Goal: Ask a question

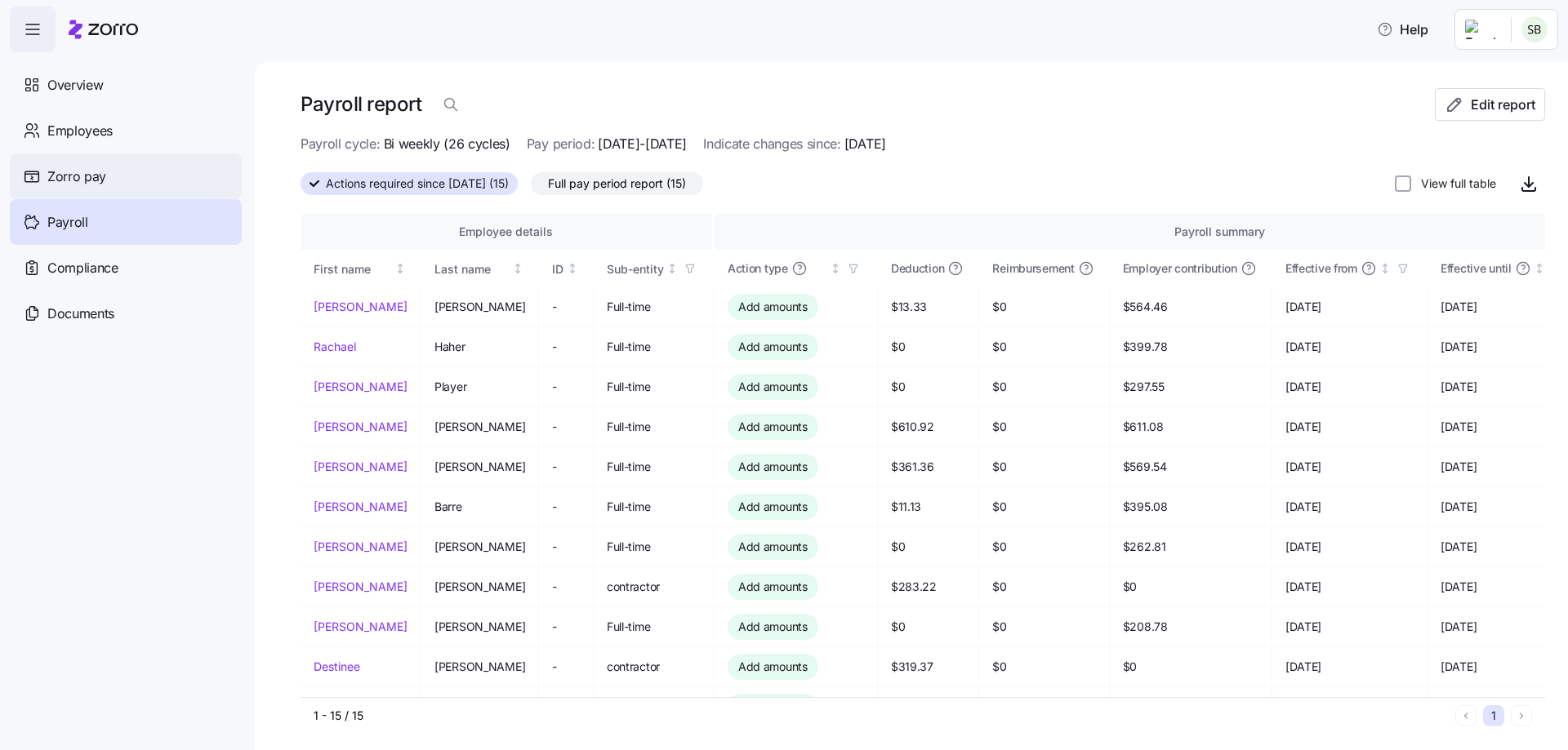
scroll to position [186, 0]
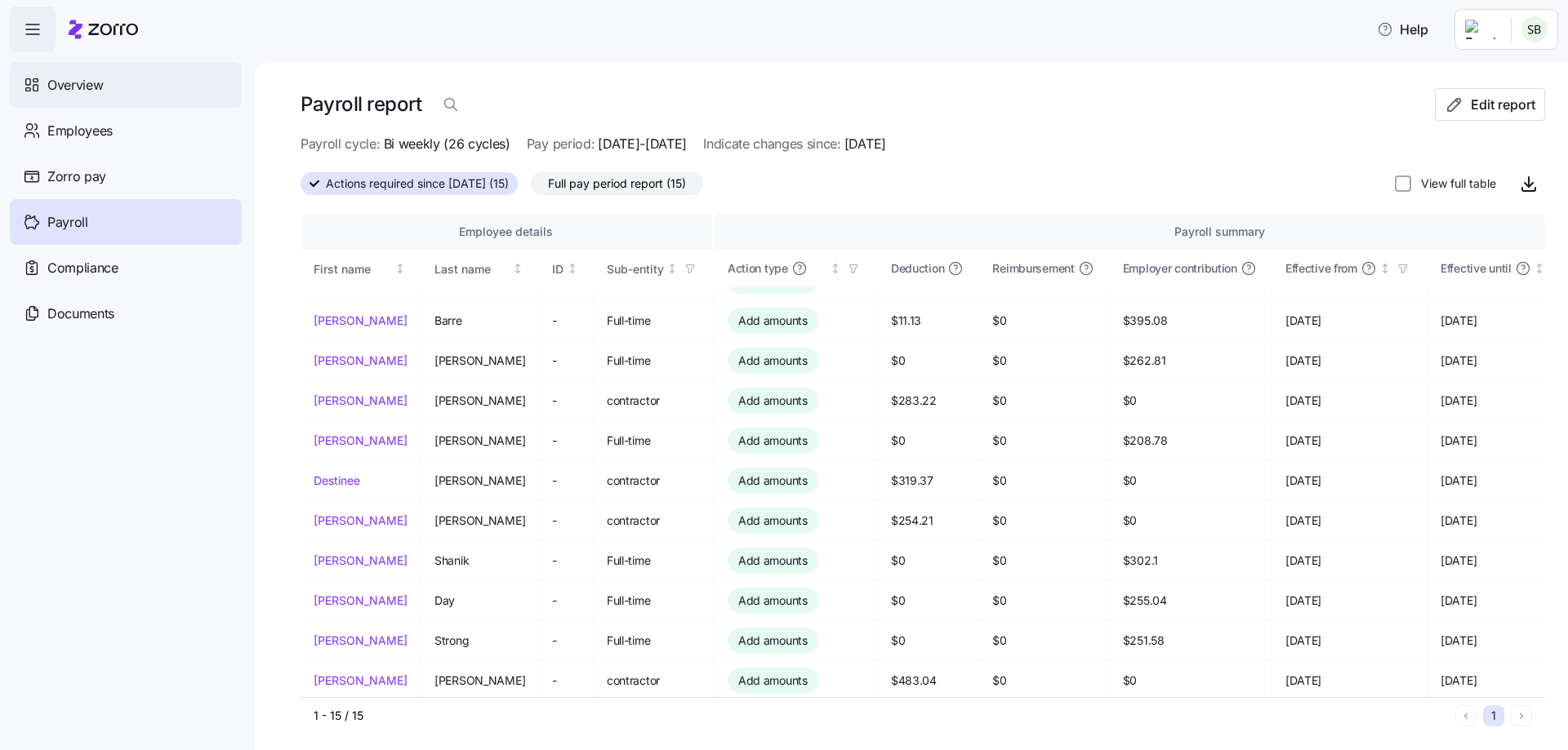
click at [91, 84] on span "Overview" at bounding box center [75, 85] width 55 height 21
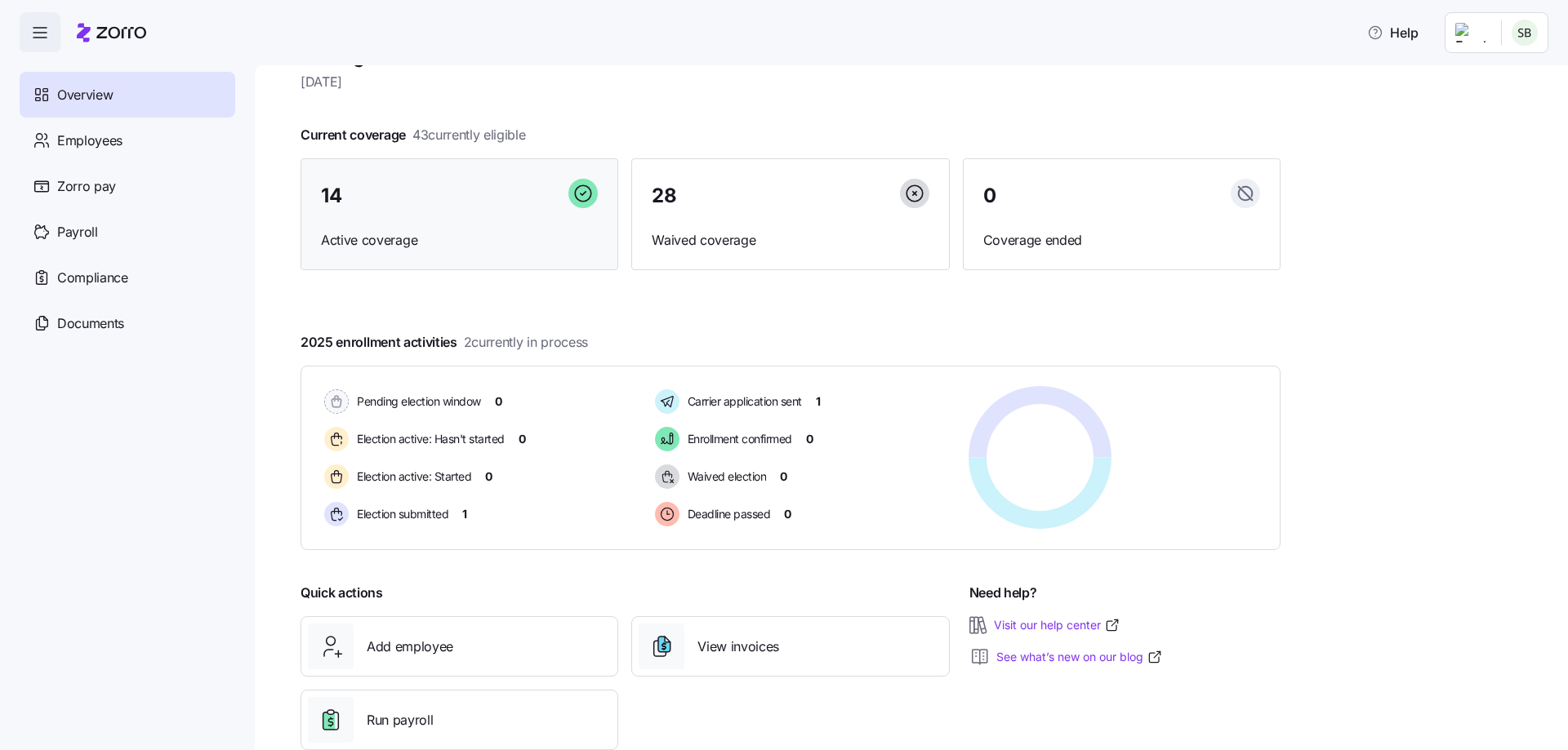
scroll to position [84, 0]
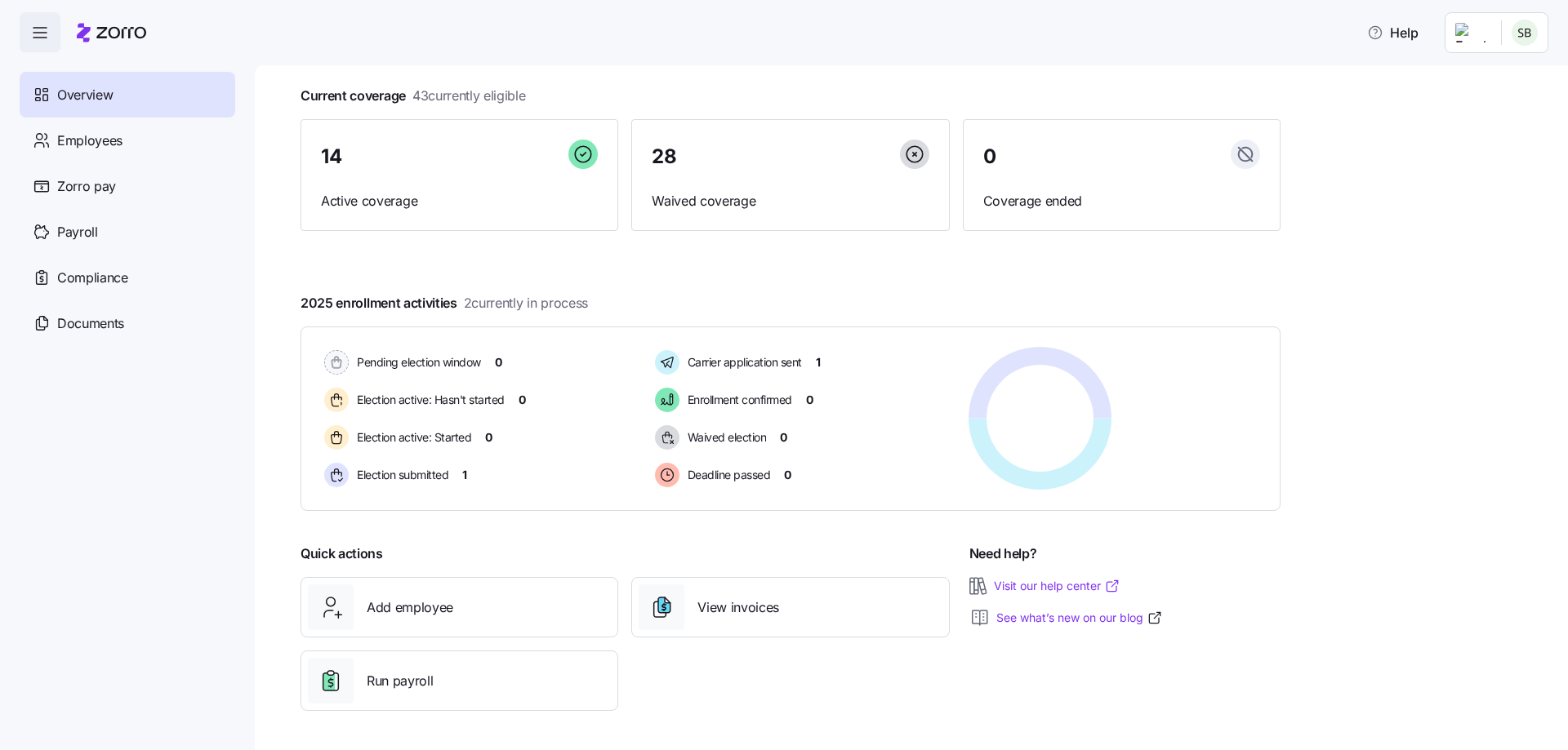
click at [1070, 582] on link "Visit our help center" at bounding box center [1057, 585] width 127 height 16
click at [1408, 26] on span "Help" at bounding box center [1393, 33] width 52 height 20
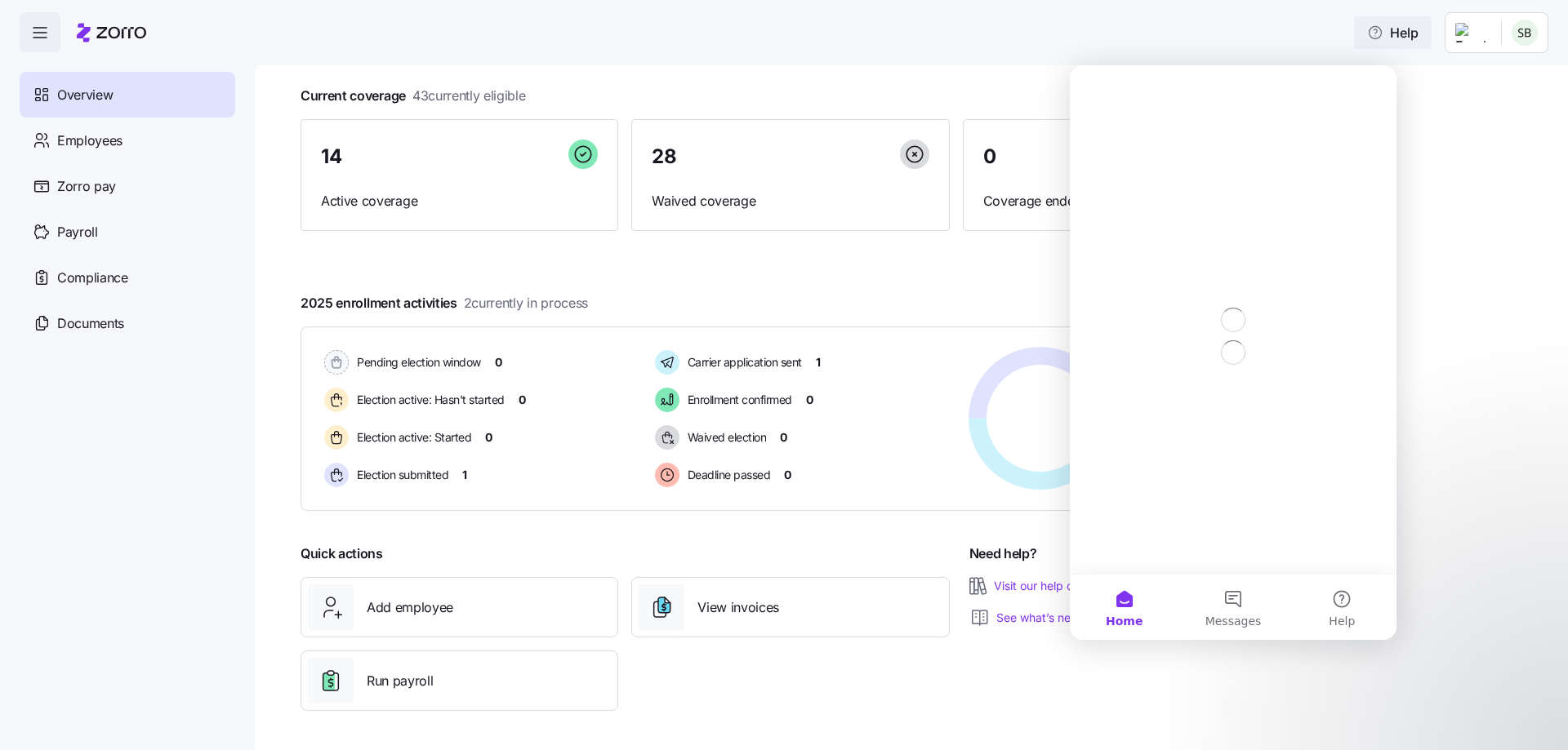
scroll to position [0, 0]
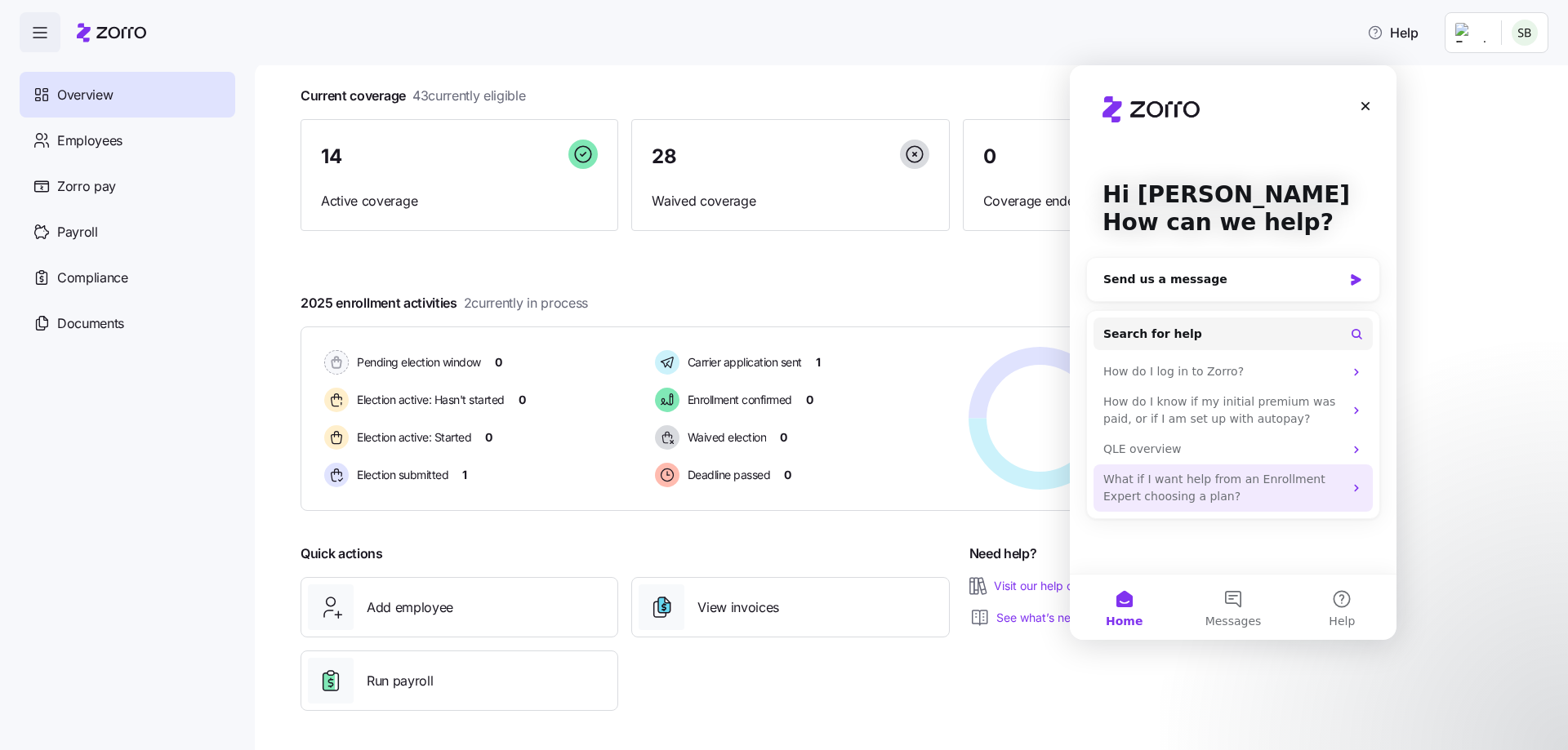
click at [1309, 486] on div "What if I want help from an Enrollment Expert choosing a plan?" at bounding box center [1223, 488] width 240 height 34
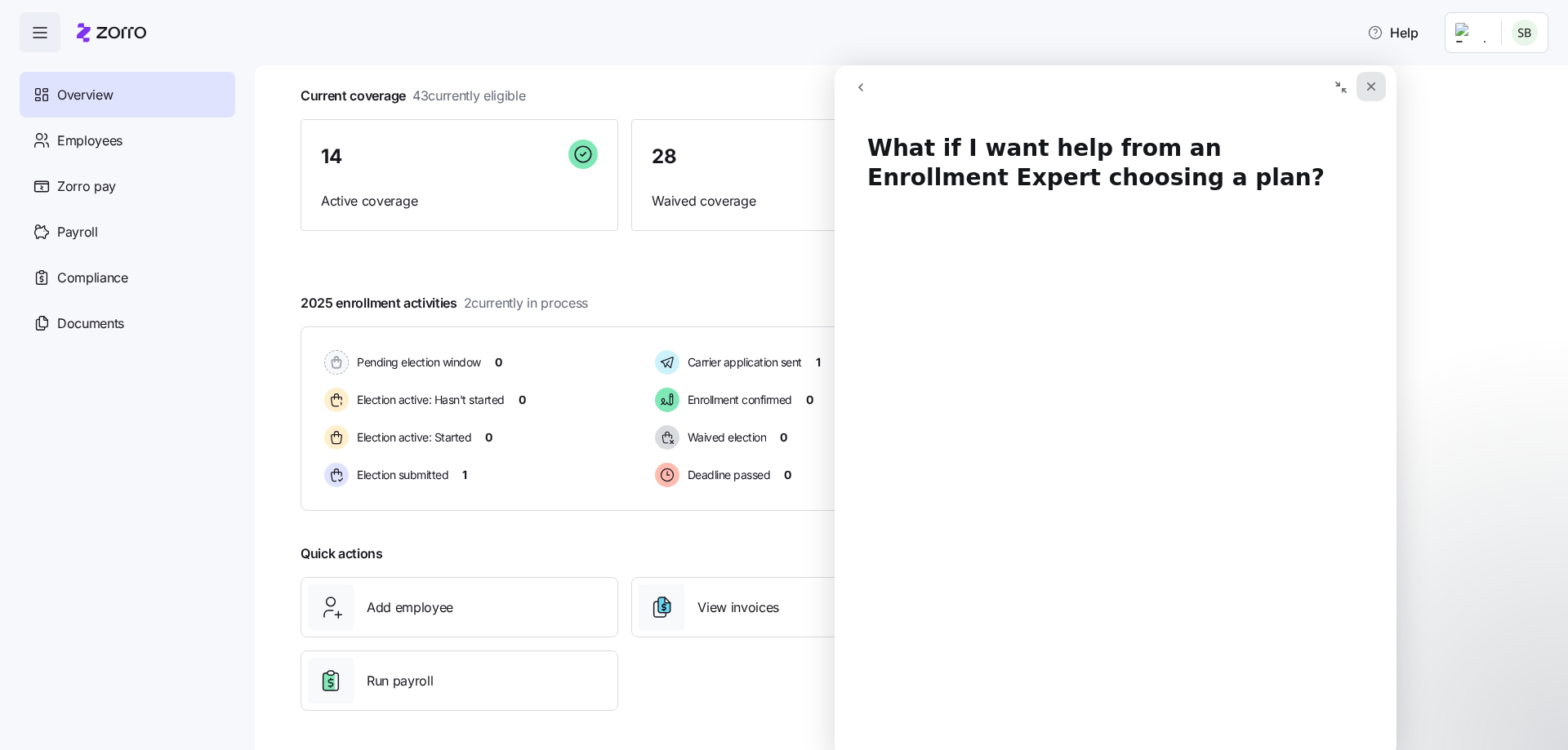
click at [1373, 90] on icon "Close" at bounding box center [1370, 86] width 13 height 13
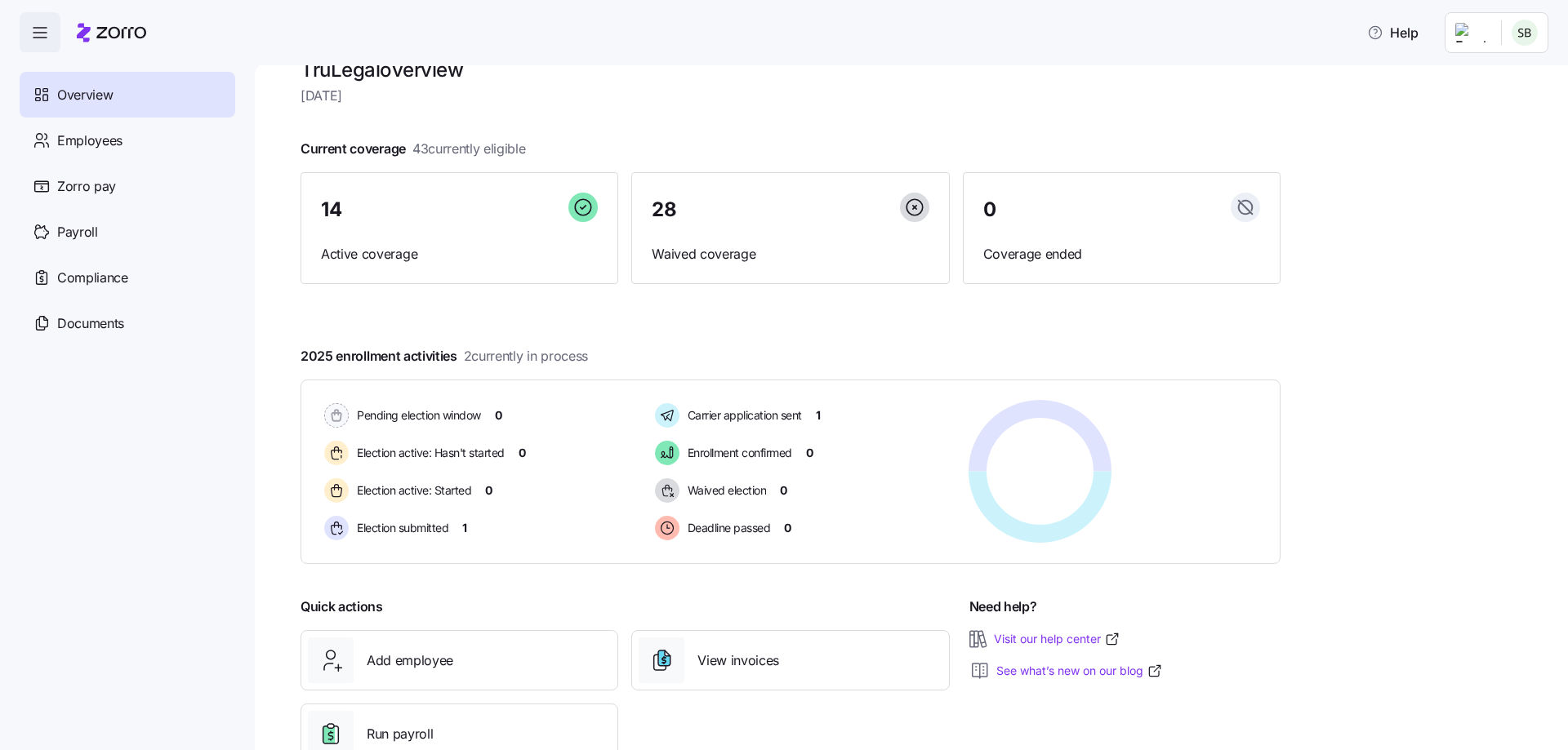
scroll to position [3, 0]
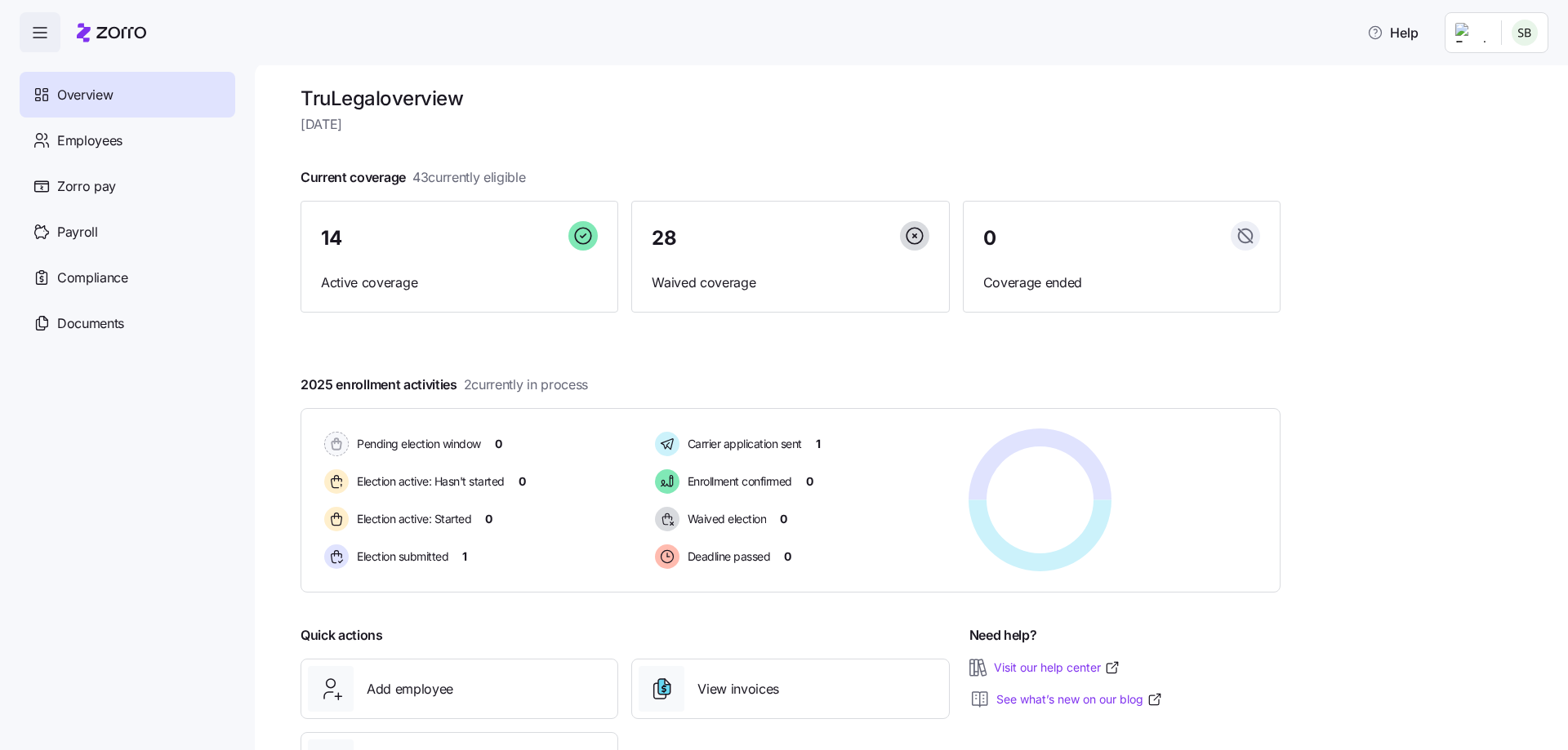
click at [41, 27] on icon "button" at bounding box center [40, 33] width 20 height 20
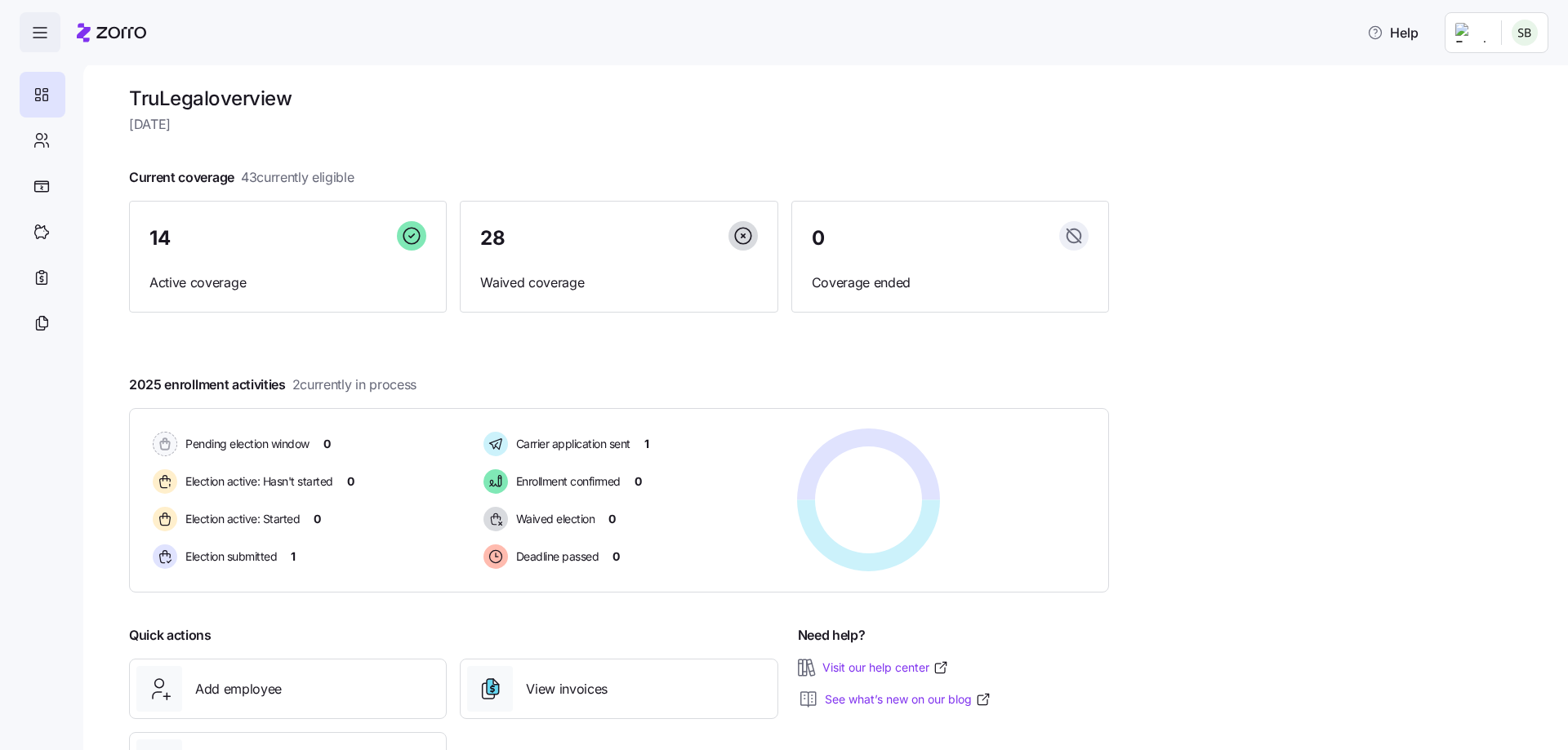
click at [41, 27] on icon "button" at bounding box center [40, 33] width 20 height 20
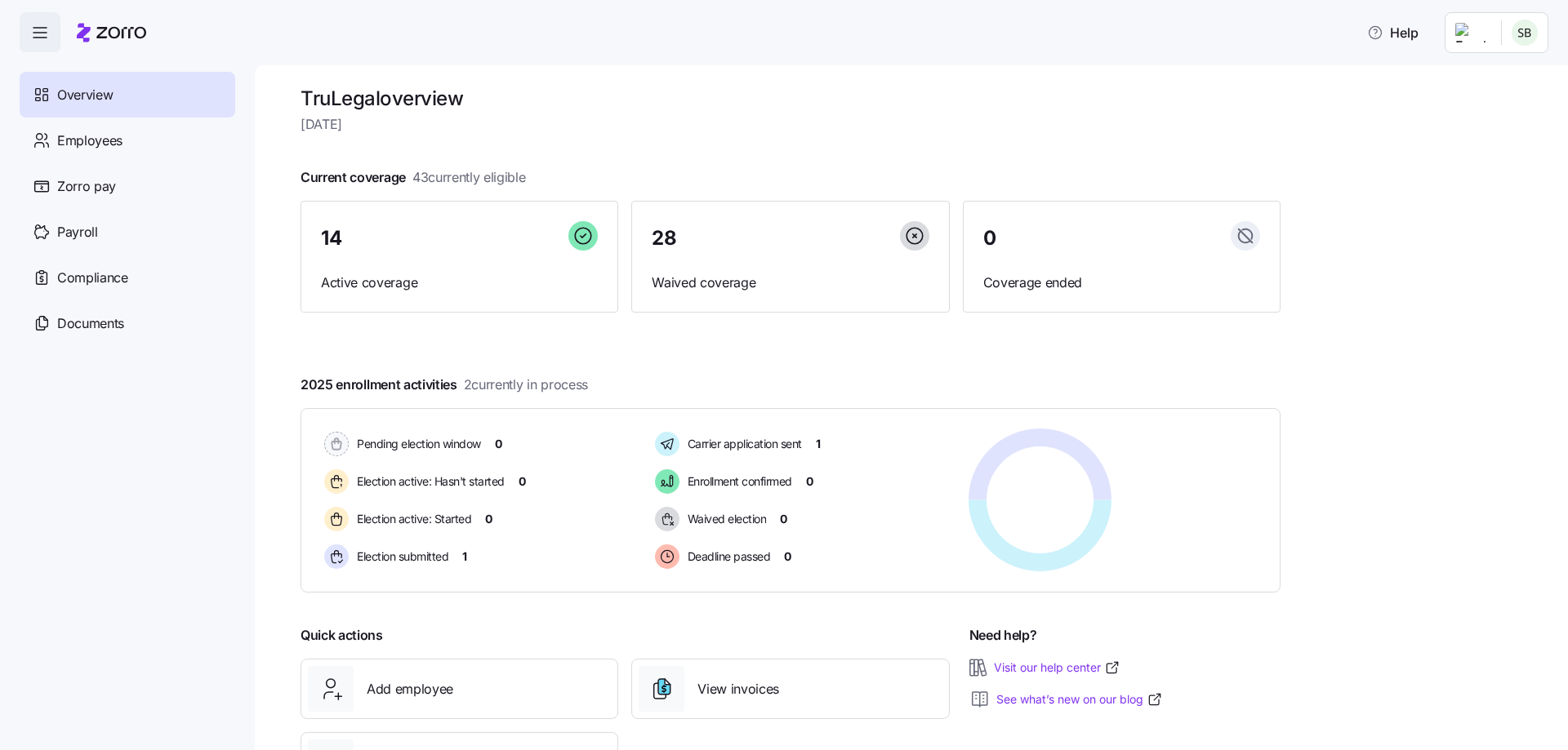
click at [1492, 39] on html "Help Overview Employees Zorro pay Payroll Compliance Documents TruLegal overvie…" at bounding box center [784, 370] width 1568 height 741
click at [1087, 148] on html "Help Overview Employees Zorro pay Payroll Compliance Documents TruLegal overvie…" at bounding box center [784, 370] width 1568 height 741
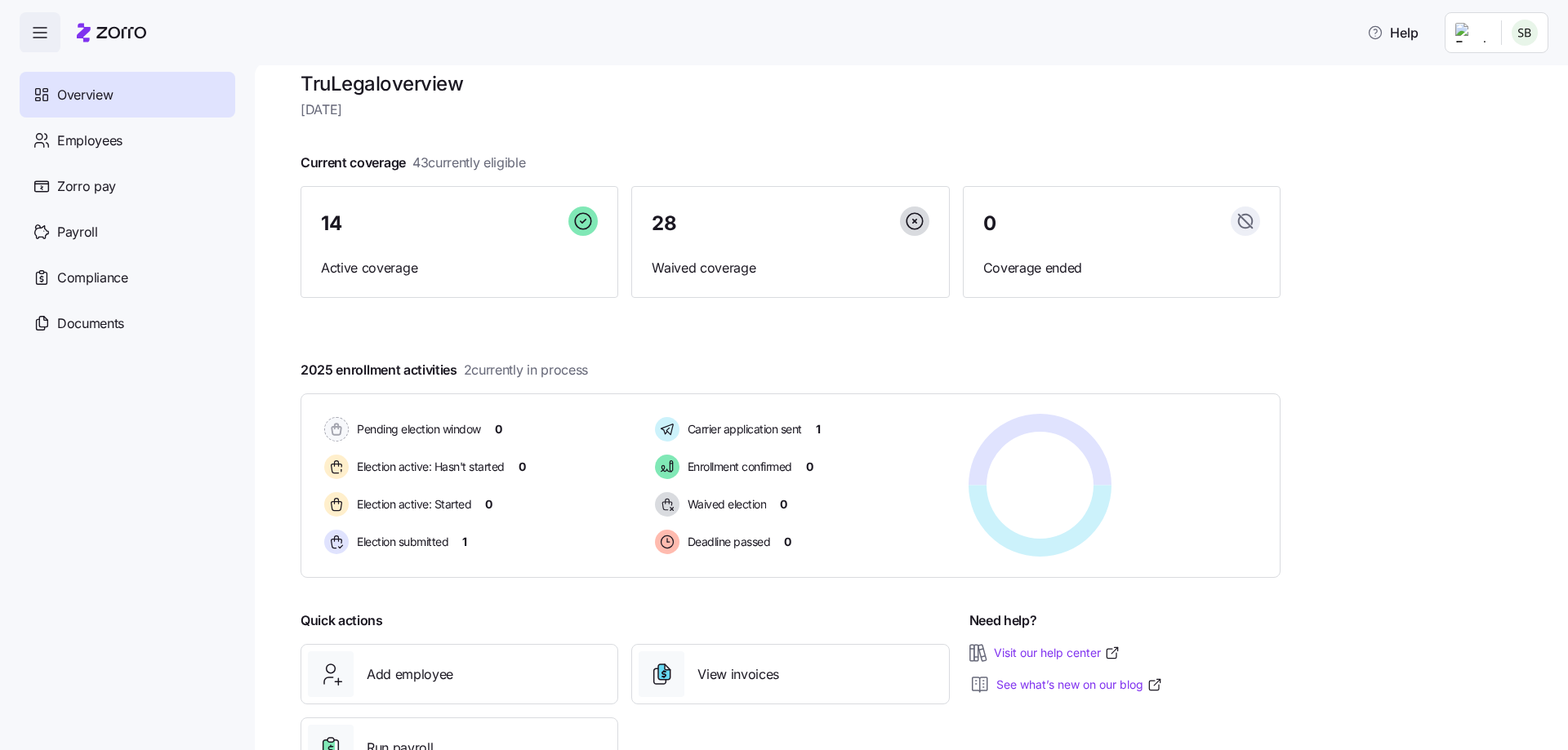
scroll to position [0, 0]
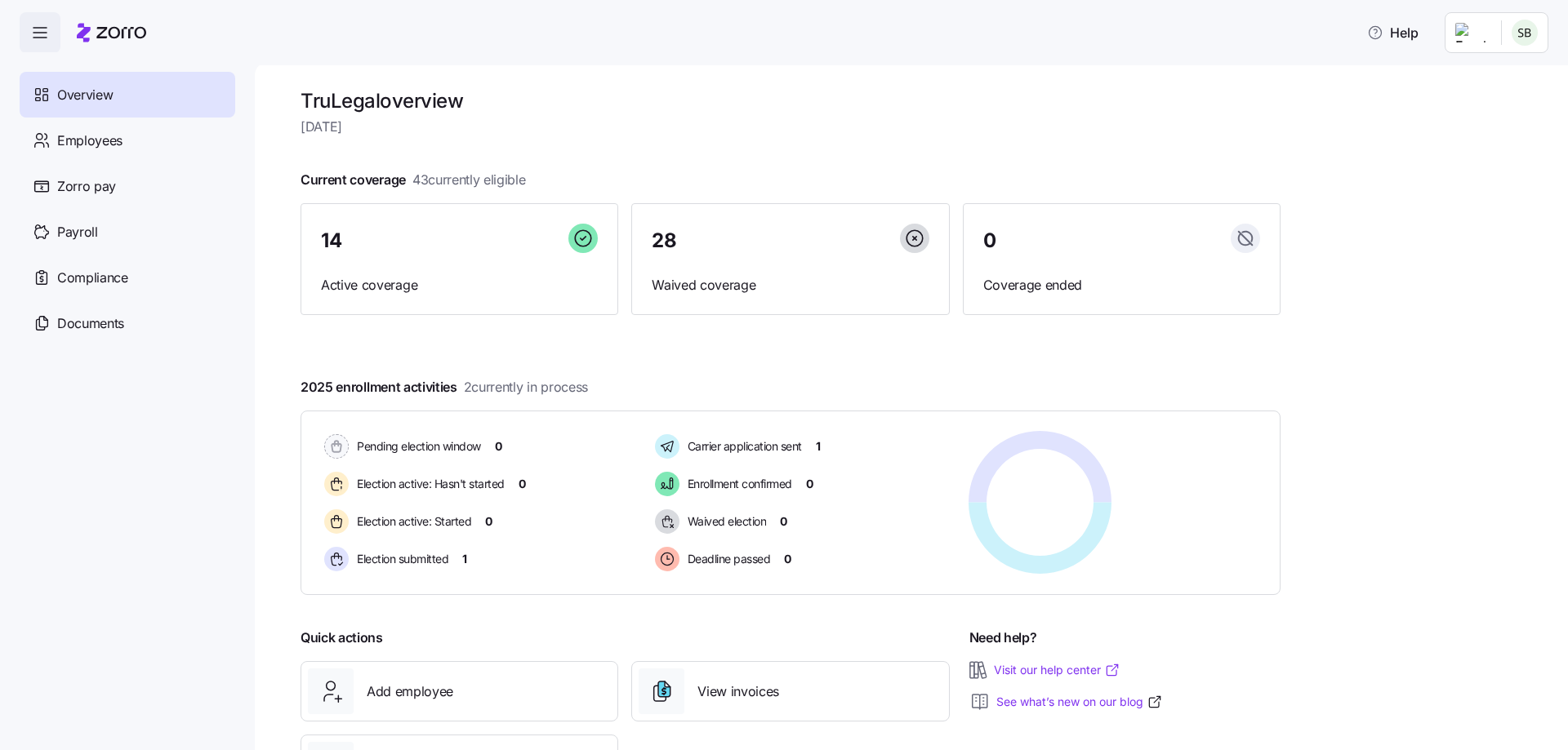
click at [1083, 677] on link "Visit our help center" at bounding box center [1057, 670] width 127 height 16
